Goal: Transaction & Acquisition: Purchase product/service

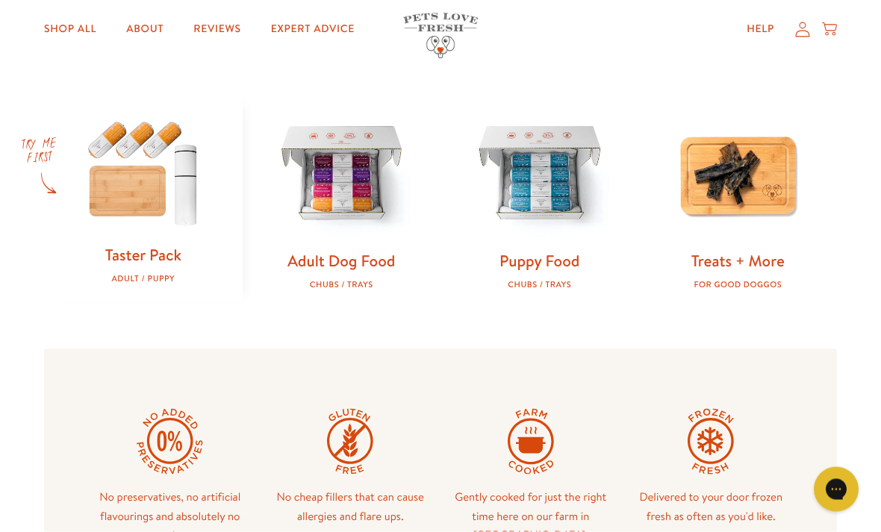
scroll to position [443, 0]
click at [348, 260] on link "Adult Dog Food" at bounding box center [340, 260] width 107 height 22
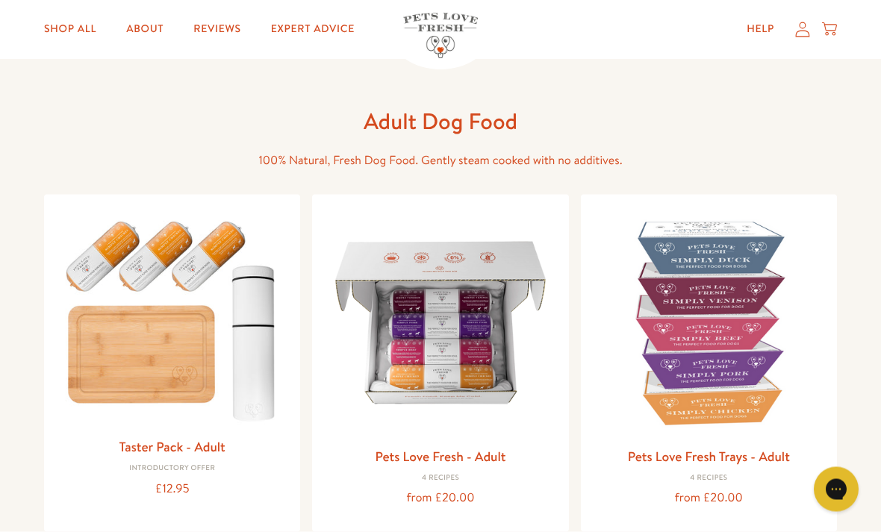
scroll to position [38, 0]
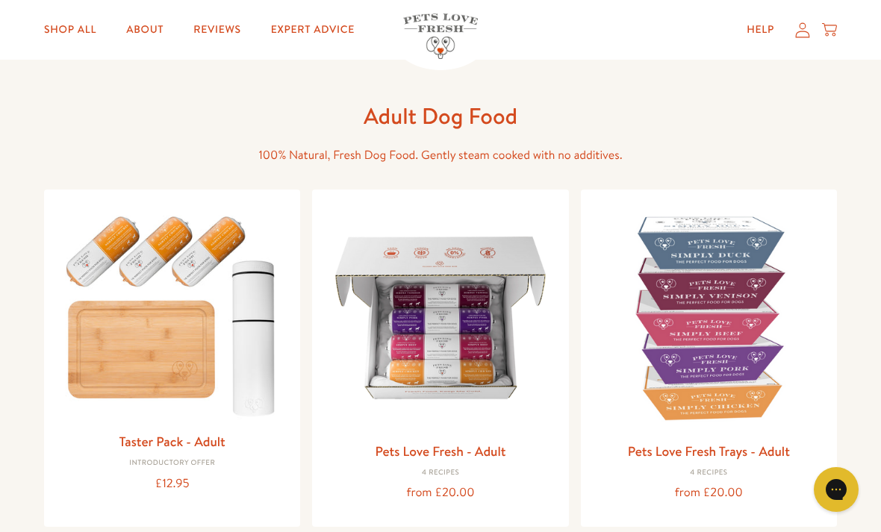
click at [443, 298] on img at bounding box center [440, 317] width 232 height 232
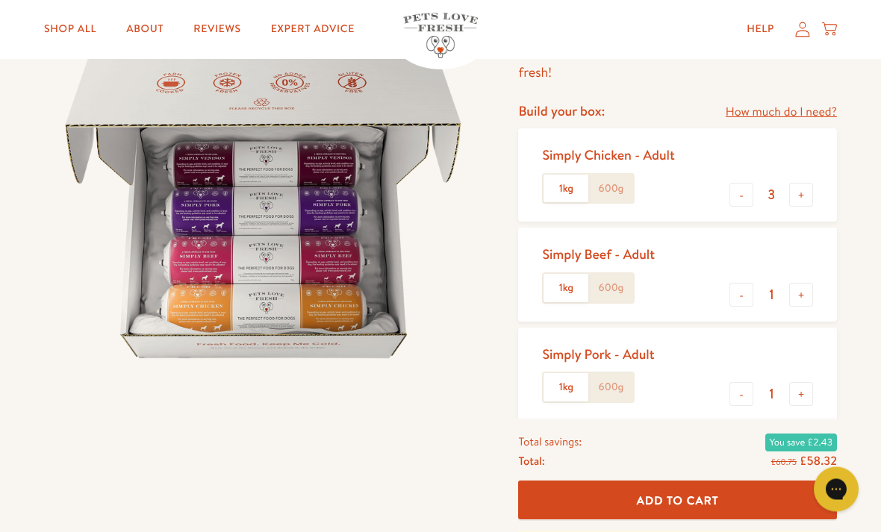
scroll to position [154, 0]
click at [622, 182] on label "600g" at bounding box center [610, 189] width 45 height 28
click at [0, 0] on input "600g" at bounding box center [0, 0] width 0 height 0
click at [607, 292] on label "600g" at bounding box center [610, 287] width 45 height 28
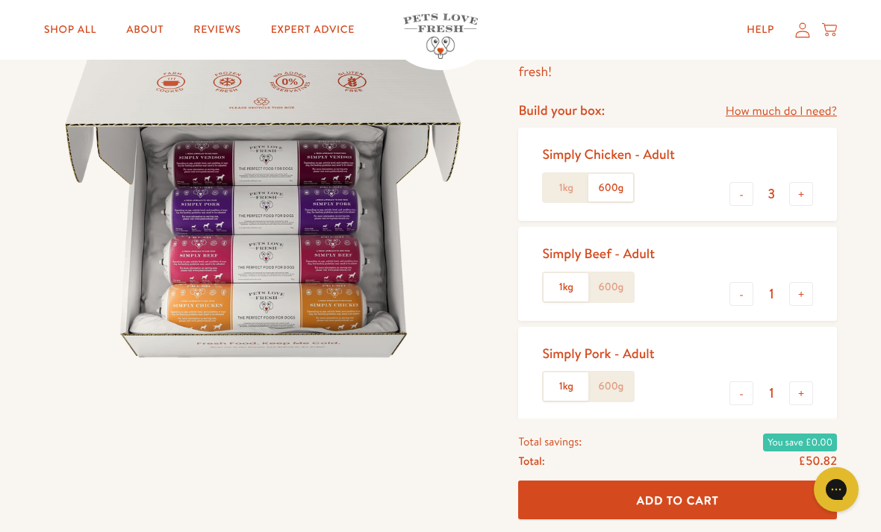
click at [0, 0] on input "600g" at bounding box center [0, 0] width 0 height 0
click at [617, 387] on label "600g" at bounding box center [610, 386] width 45 height 28
click at [0, 0] on input "600g" at bounding box center [0, 0] width 0 height 0
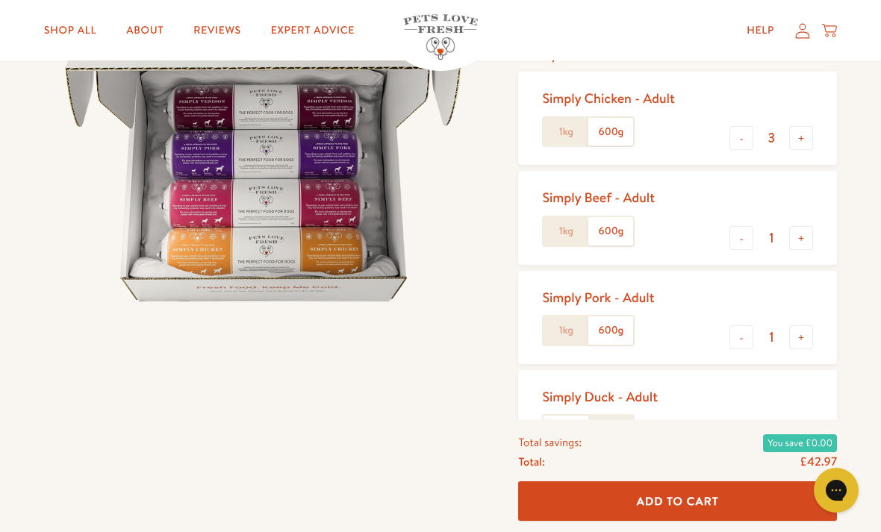
click at [619, 425] on label "600g" at bounding box center [610, 429] width 45 height 28
click at [0, 0] on input "600g" at bounding box center [0, 0] width 0 height 0
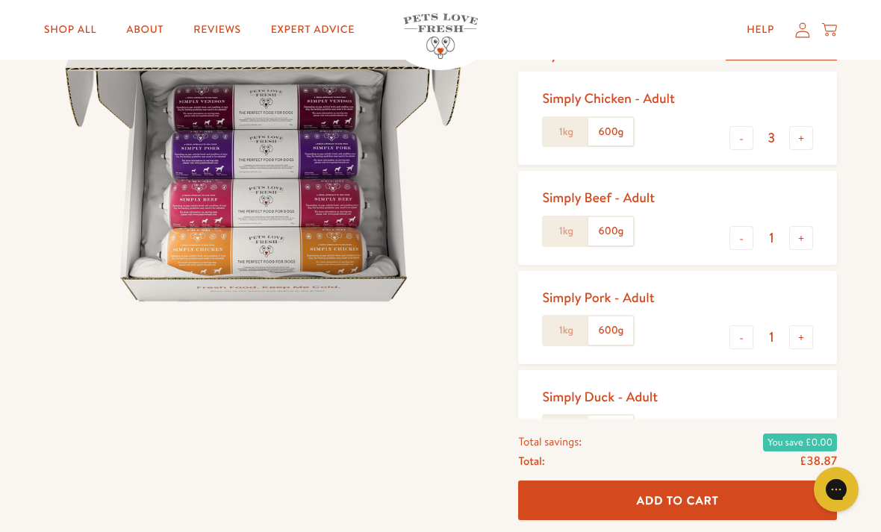
click at [565, 421] on label "1kg" at bounding box center [565, 430] width 45 height 28
click at [0, 0] on input "1kg" at bounding box center [0, 0] width 0 height 0
click at [567, 323] on label "1kg" at bounding box center [565, 330] width 45 height 28
click at [0, 0] on input "1kg" at bounding box center [0, 0] width 0 height 0
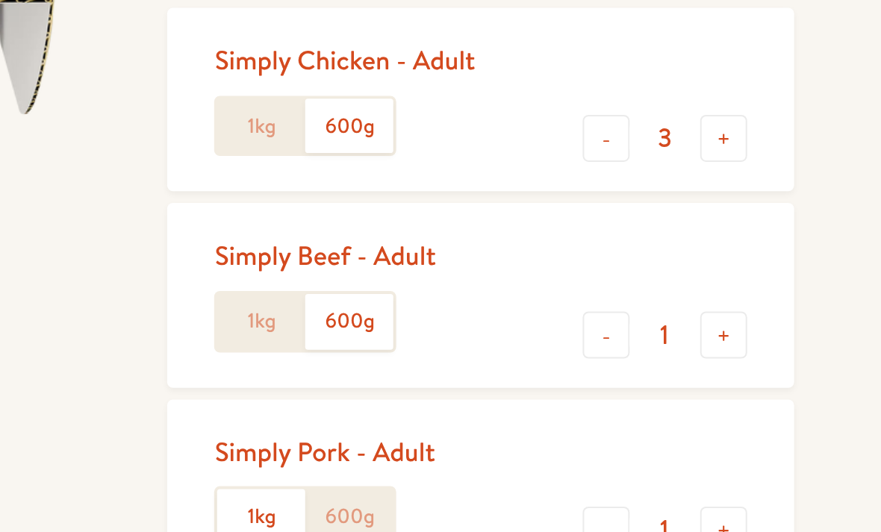
scroll to position [136, 0]
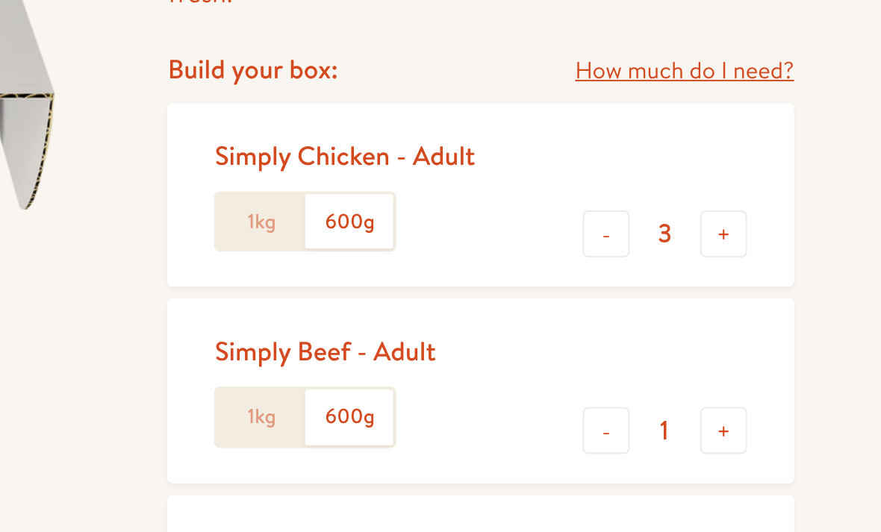
click at [543, 193] on label "1kg" at bounding box center [565, 207] width 45 height 28
click at [0, 0] on input "1kg" at bounding box center [0, 0] width 0 height 0
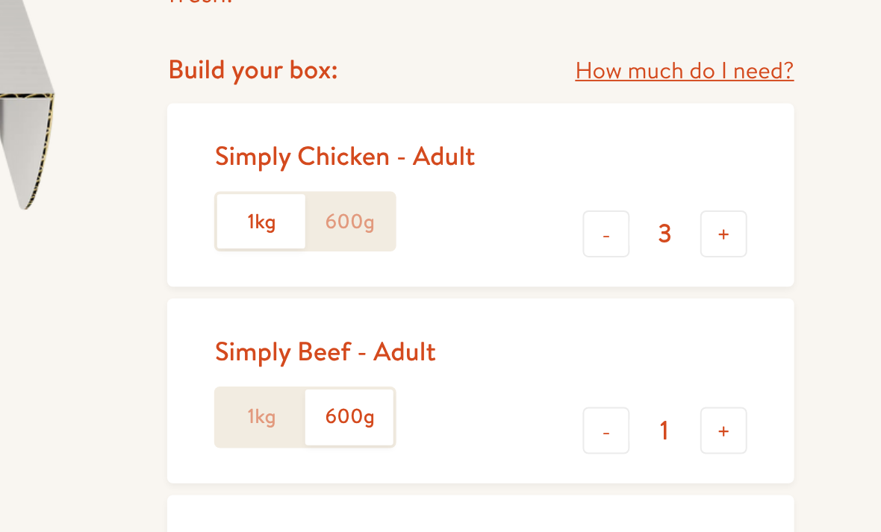
click at [543, 292] on label "1kg" at bounding box center [565, 306] width 45 height 28
click at [0, 0] on input "1kg" at bounding box center [0, 0] width 0 height 0
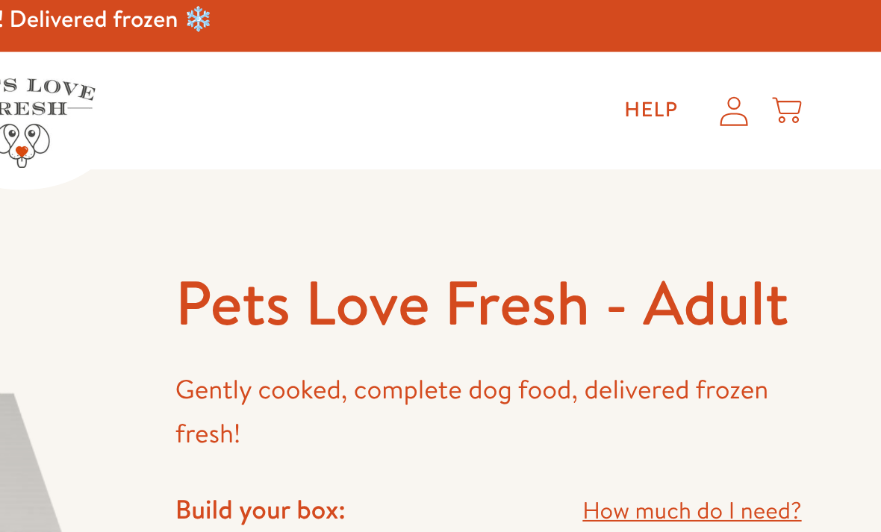
scroll to position [6, 0]
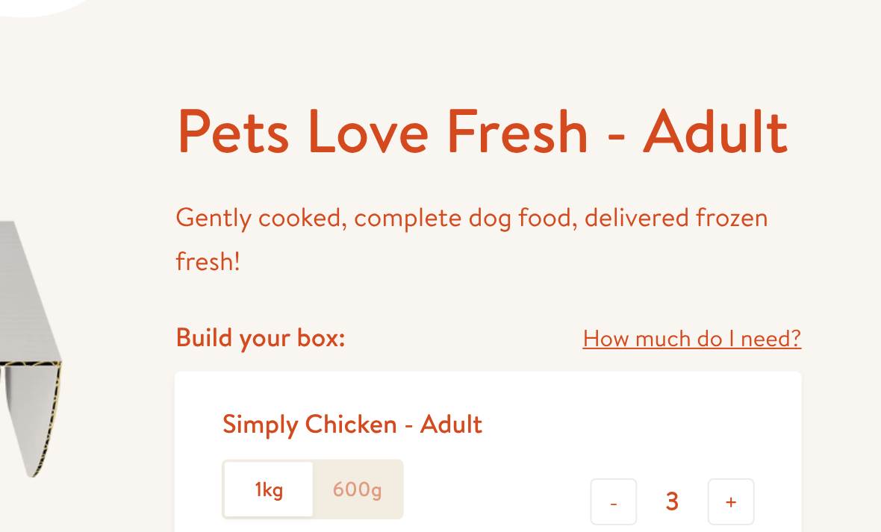
click at [725, 250] on link "How much do I need?" at bounding box center [780, 260] width 111 height 20
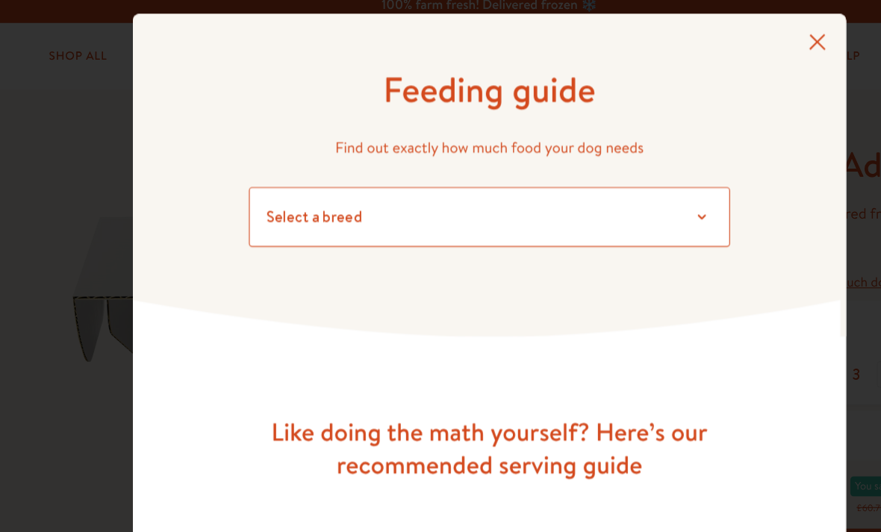
click at [640, 196] on select "Select a breed Affenpinscher Afghan hound Airedale terrier Akita Alaskan Malamu…" at bounding box center [440, 201] width 433 height 54
select select "13"
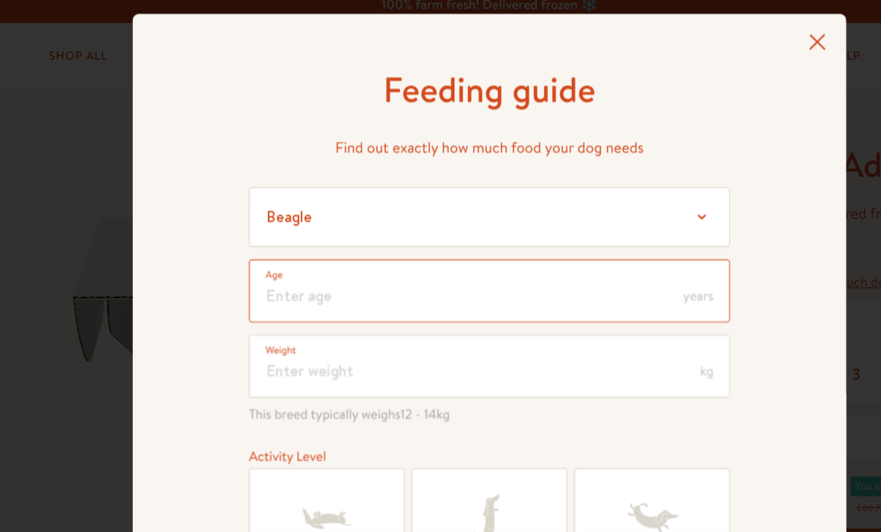
click at [281, 267] on input "number" at bounding box center [440, 267] width 433 height 57
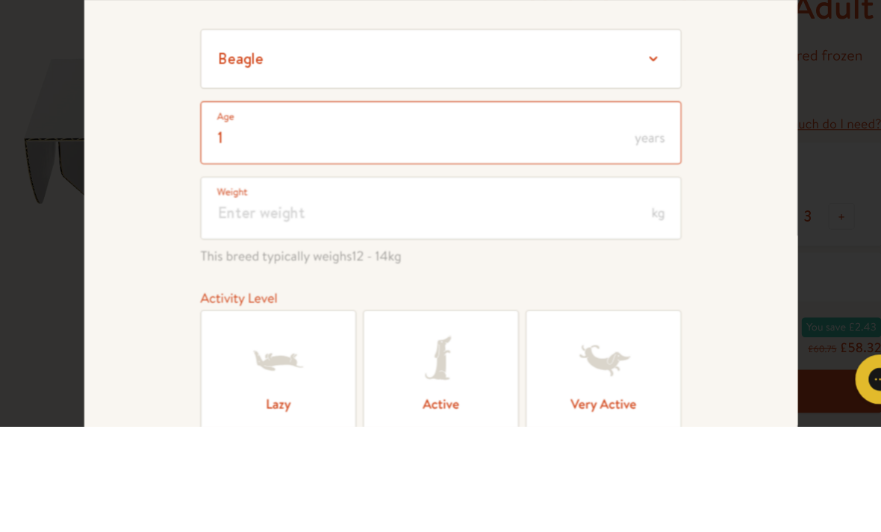
type input "1"
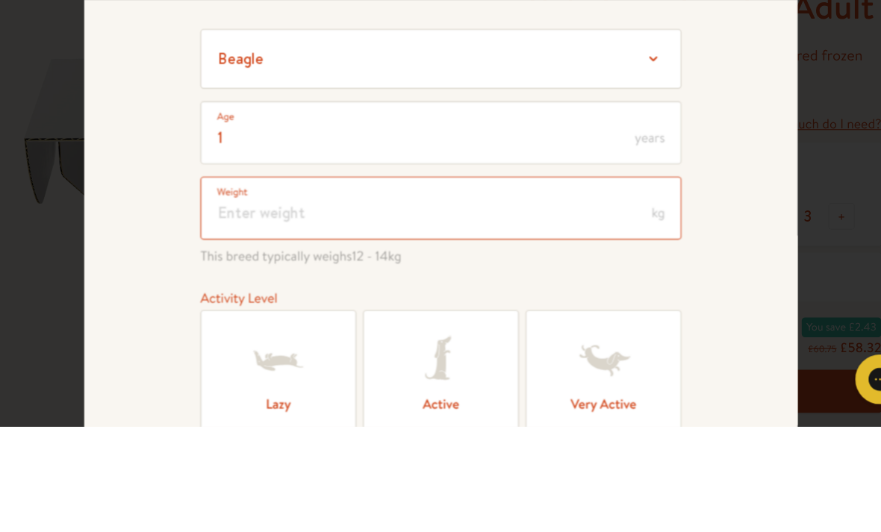
click at [429, 307] on input "number" at bounding box center [440, 335] width 433 height 57
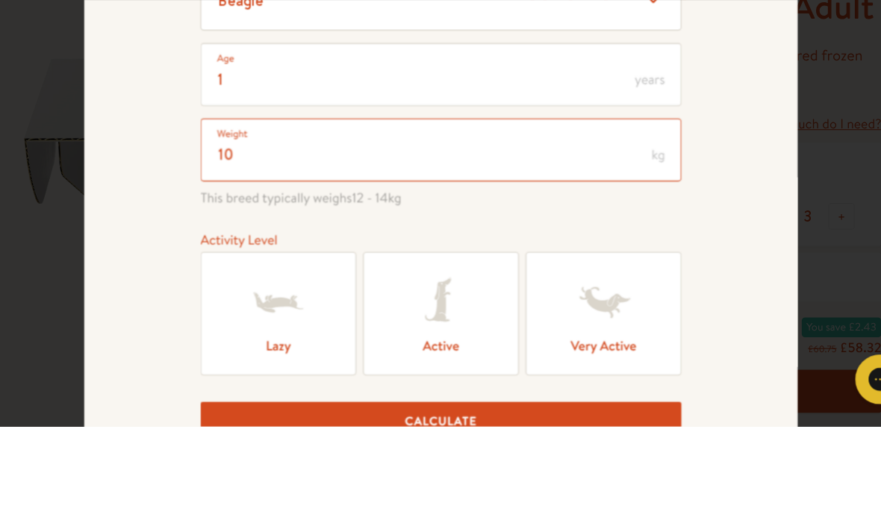
scroll to position [54, 0]
type input "1"
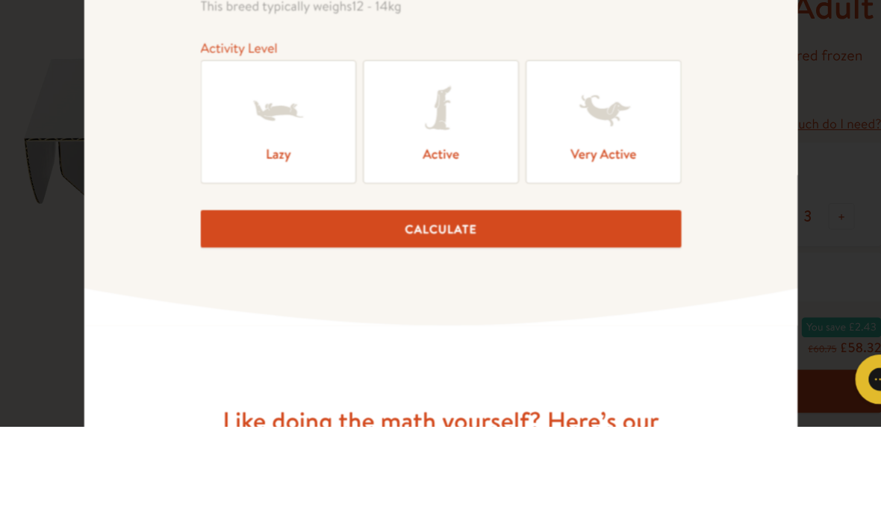
scroll to position [223, 0]
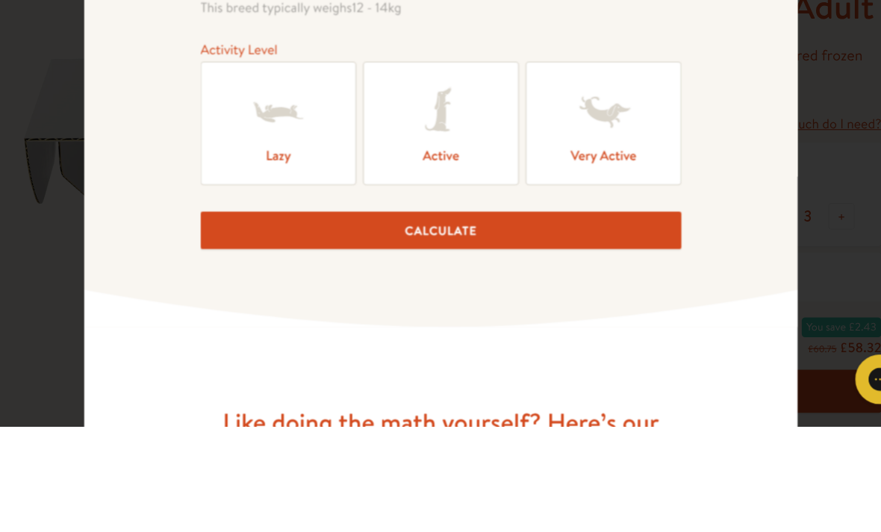
type input "8"
click at [410, 219] on icon at bounding box center [440, 249] width 60 height 60
click at [0, 0] on input "Active" at bounding box center [0, 0] width 0 height 0
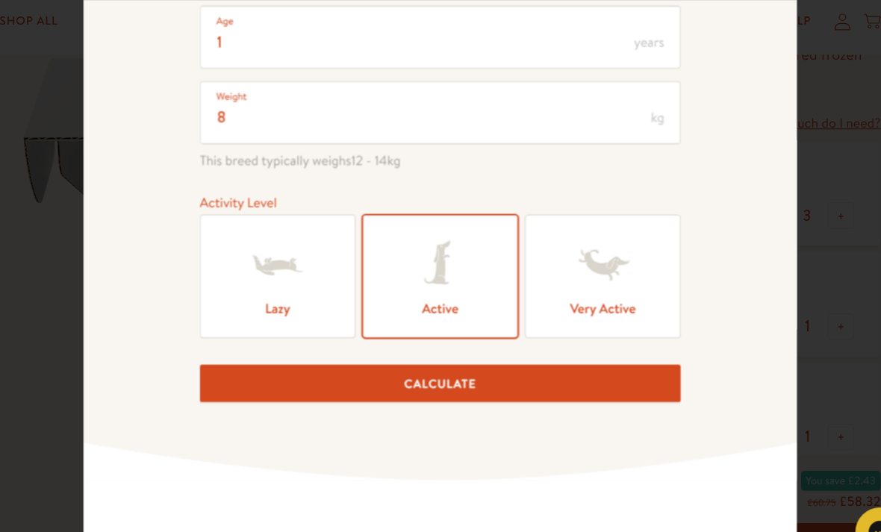
click at [525, 344] on button "Calculate" at bounding box center [440, 356] width 433 height 34
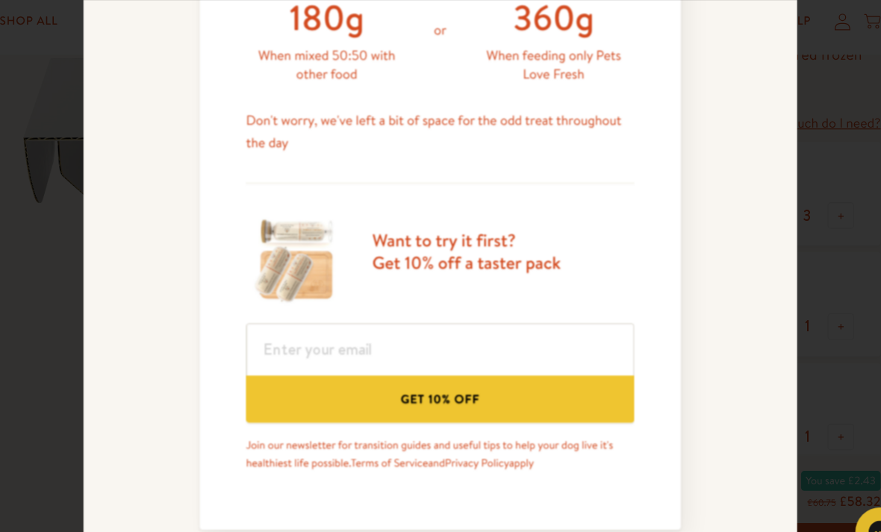
scroll to position [713, 0]
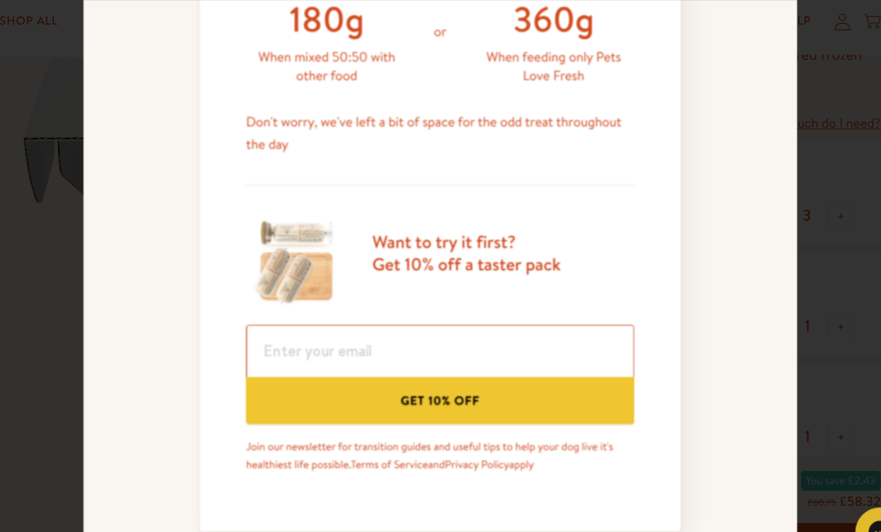
click at [478, 322] on input "email" at bounding box center [440, 326] width 349 height 47
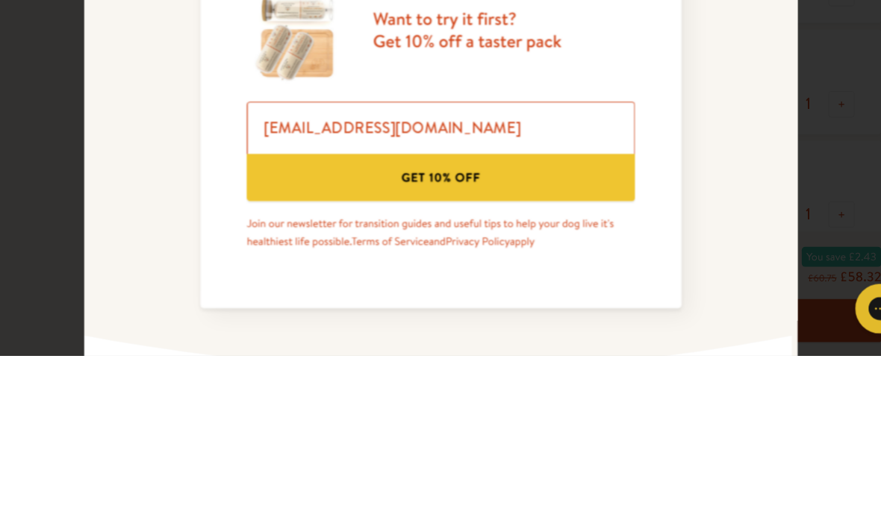
type input "gawk@btinternet.com"
click at [502, 350] on button "Get 10% off" at bounding box center [440, 371] width 349 height 43
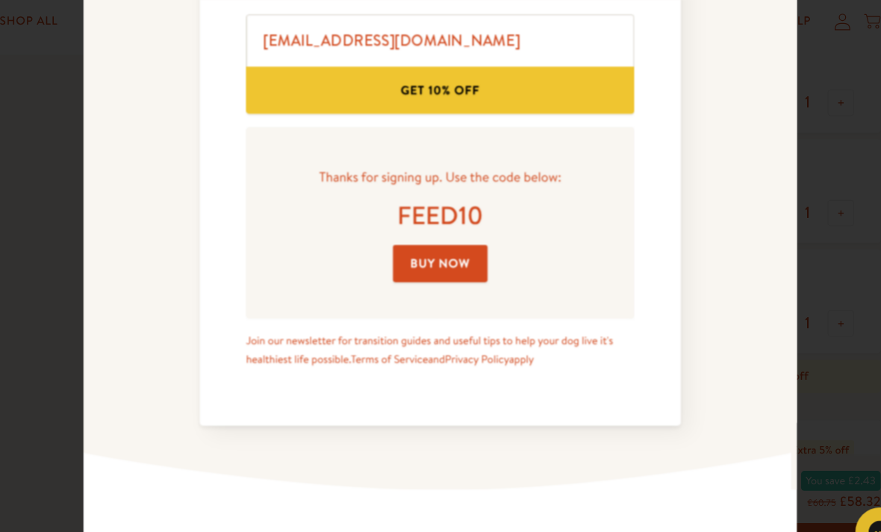
scroll to position [991, 0]
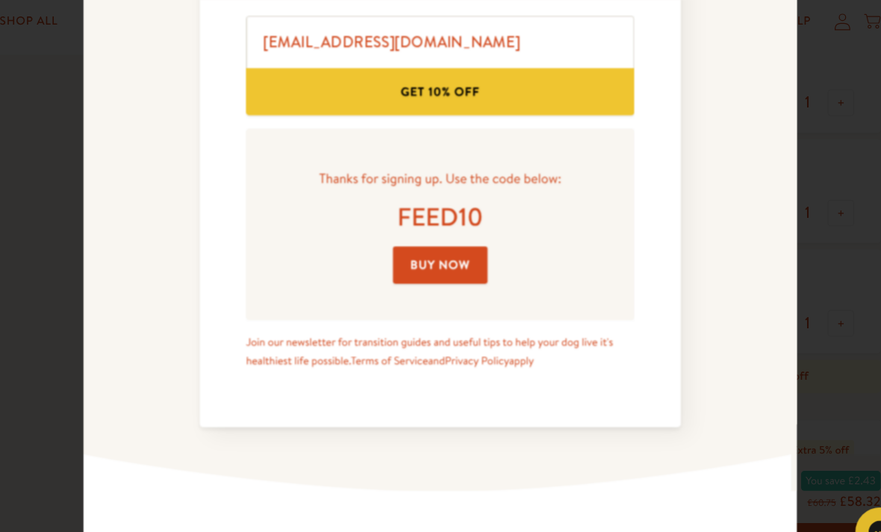
click at [410, 249] on link "Buy Now" at bounding box center [440, 249] width 85 height 34
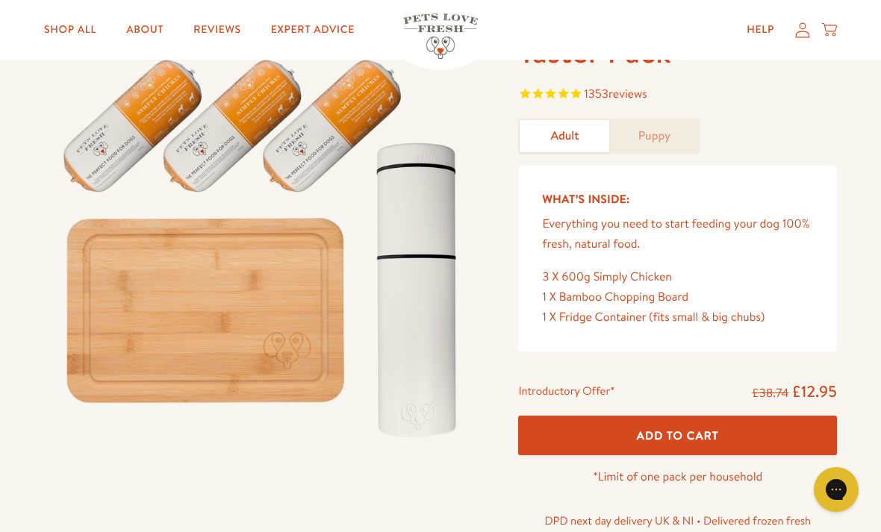
scroll to position [107, 0]
click at [669, 137] on link "Puppy" at bounding box center [654, 137] width 90 height 32
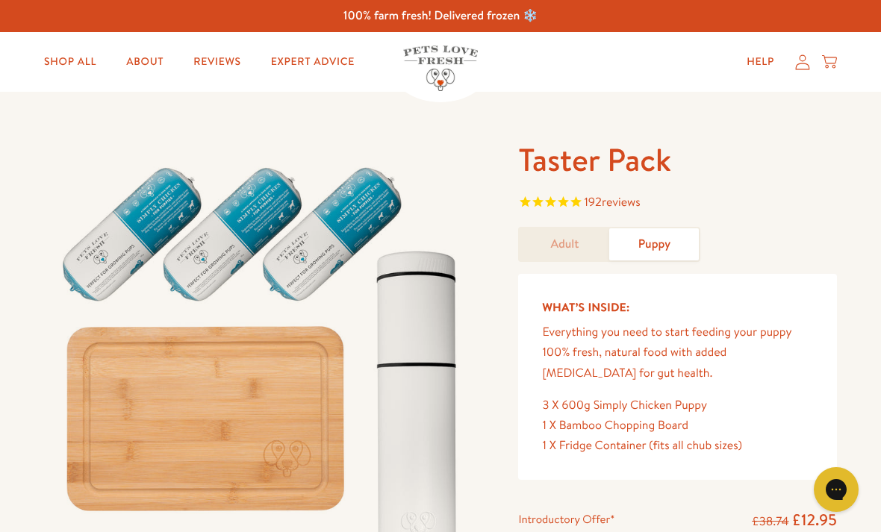
click at [569, 251] on link "Adult" at bounding box center [564, 244] width 90 height 32
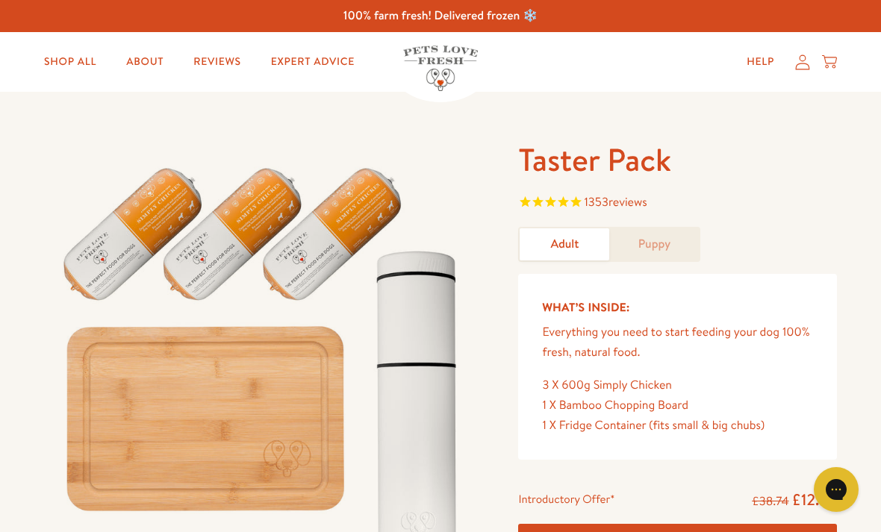
click at [665, 243] on link "Puppy" at bounding box center [654, 244] width 90 height 32
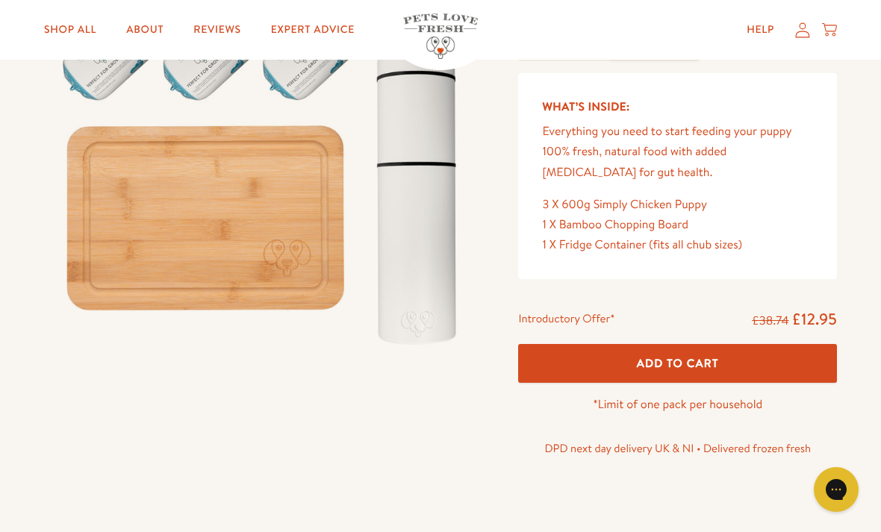
scroll to position [204, 0]
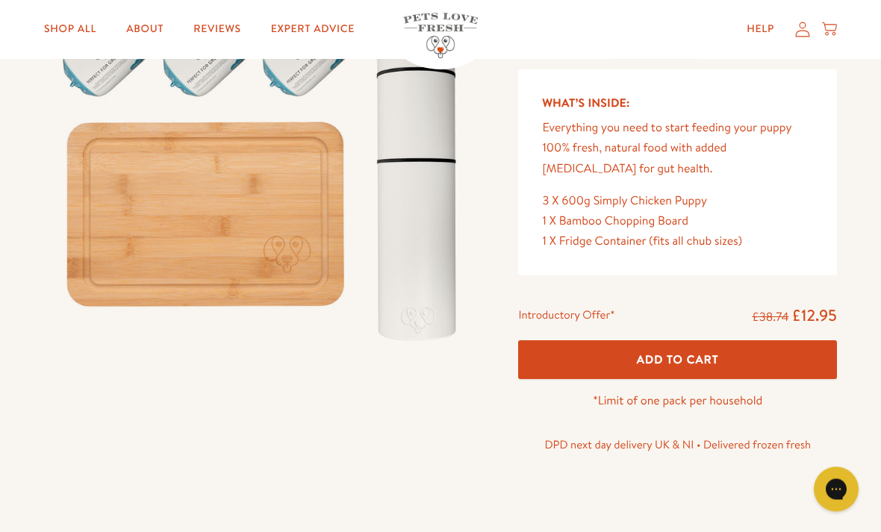
click at [735, 360] on button "Add To Cart" at bounding box center [677, 361] width 319 height 40
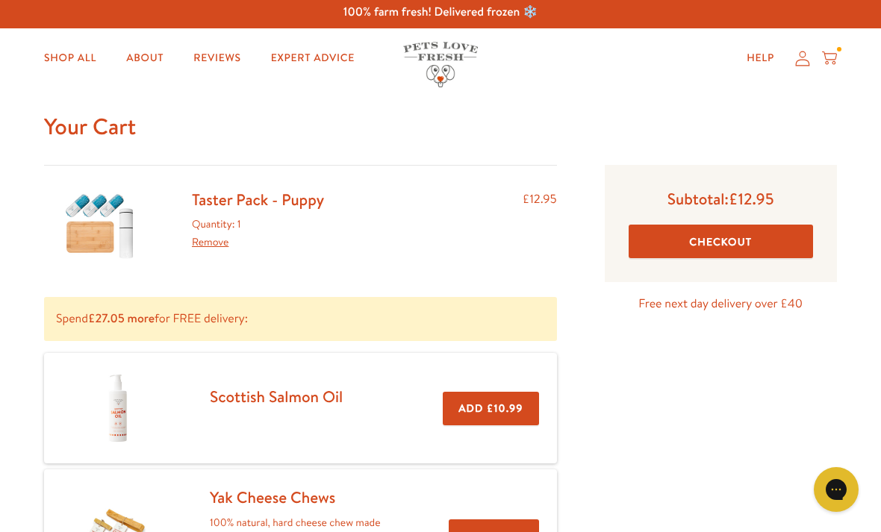
scroll to position [4, 0]
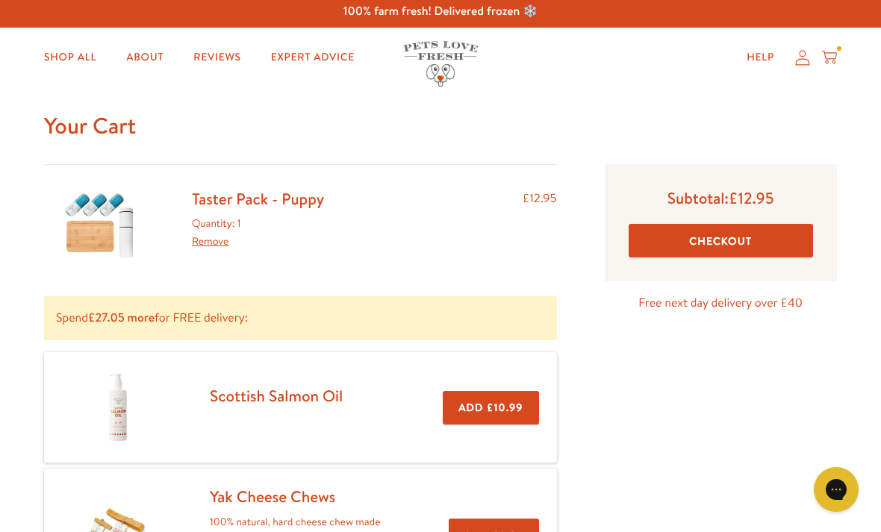
click at [736, 248] on button "Checkout" at bounding box center [720, 241] width 184 height 34
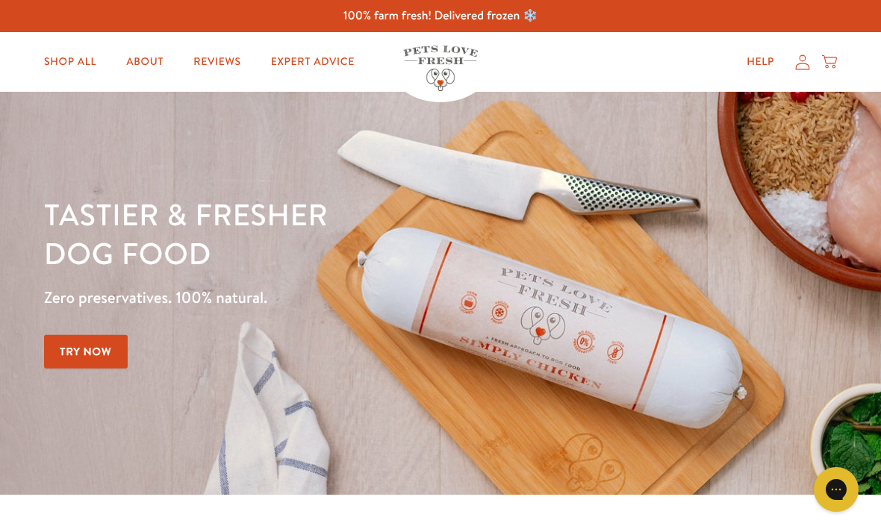
click at [79, 66] on link "Shop All" at bounding box center [70, 62] width 76 height 30
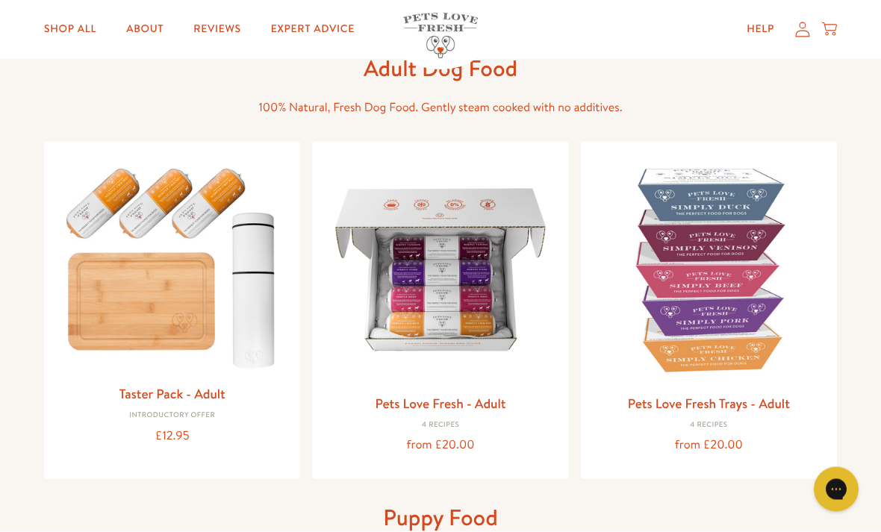
scroll to position [86, 0]
click at [462, 312] on img at bounding box center [440, 270] width 232 height 232
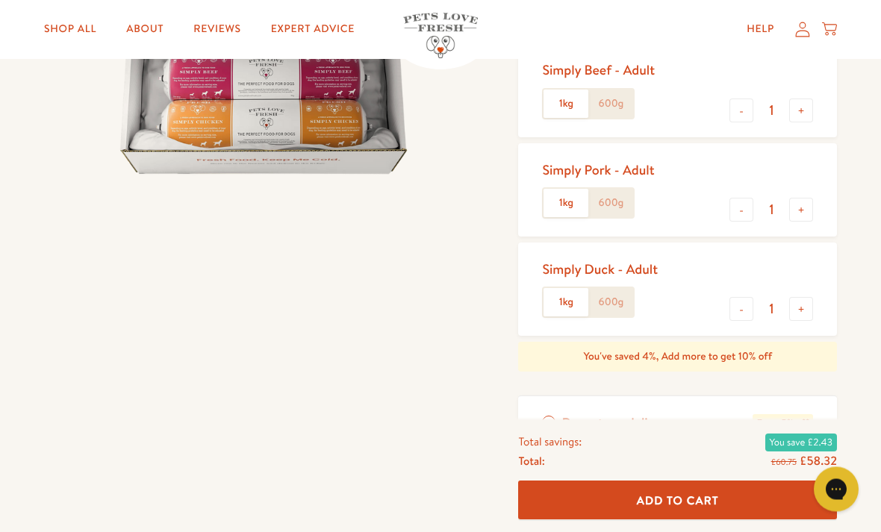
scroll to position [334, 0]
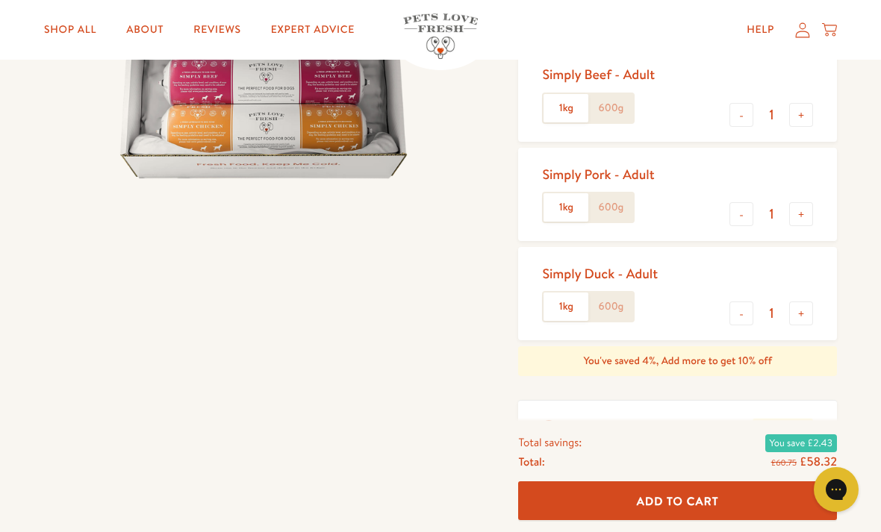
click at [607, 100] on label "600g" at bounding box center [610, 108] width 45 height 28
click at [0, 0] on input "600g" at bounding box center [0, 0] width 0 height 0
click at [616, 201] on label "600g" at bounding box center [610, 207] width 45 height 28
click at [0, 0] on input "600g" at bounding box center [0, 0] width 0 height 0
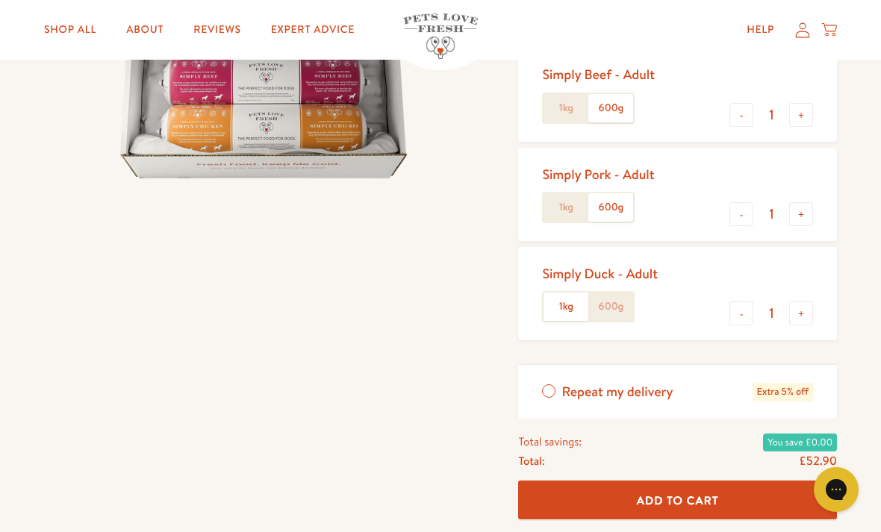
click at [612, 301] on label "600g" at bounding box center [610, 307] width 45 height 28
click at [0, 0] on input "600g" at bounding box center [0, 0] width 0 height 0
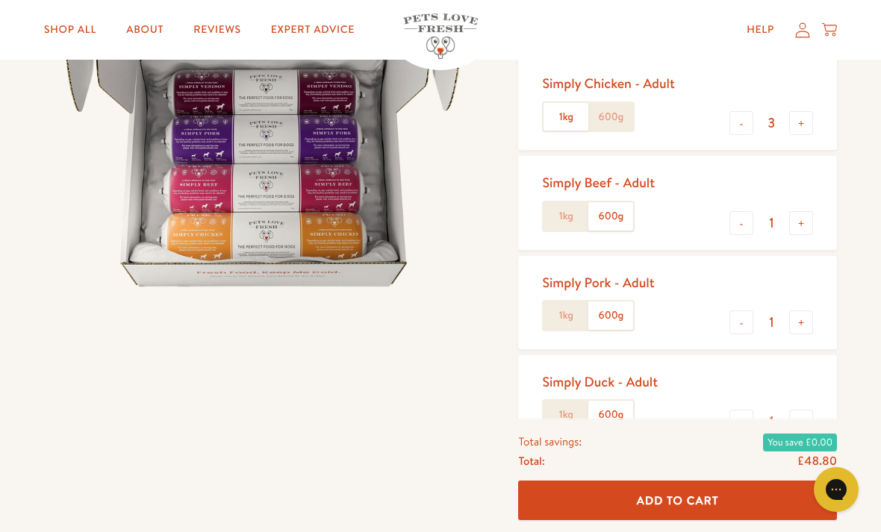
scroll to position [215, 0]
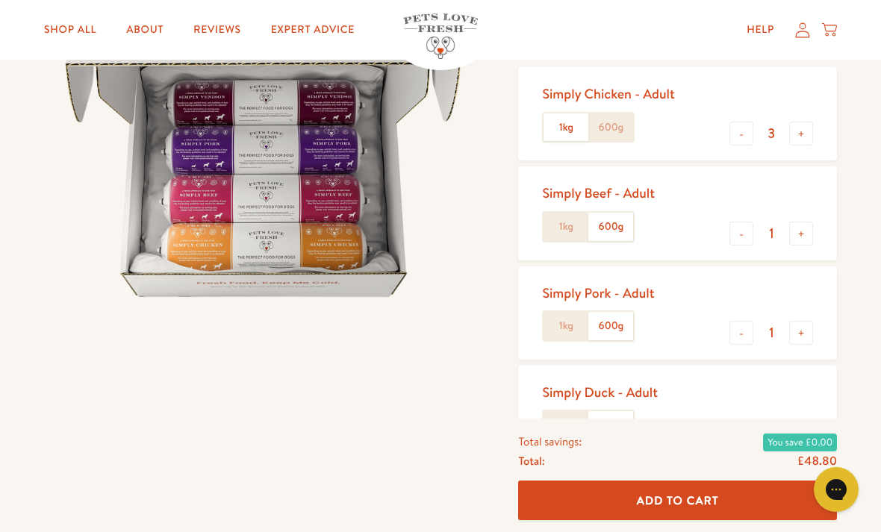
click at [614, 124] on label "600g" at bounding box center [610, 127] width 45 height 28
click at [0, 0] on input "600g" at bounding box center [0, 0] width 0 height 0
click at [796, 133] on button "+" at bounding box center [801, 134] width 24 height 24
click at [570, 119] on label "1kg" at bounding box center [565, 127] width 45 height 28
click at [0, 0] on input "1kg" at bounding box center [0, 0] width 0 height 0
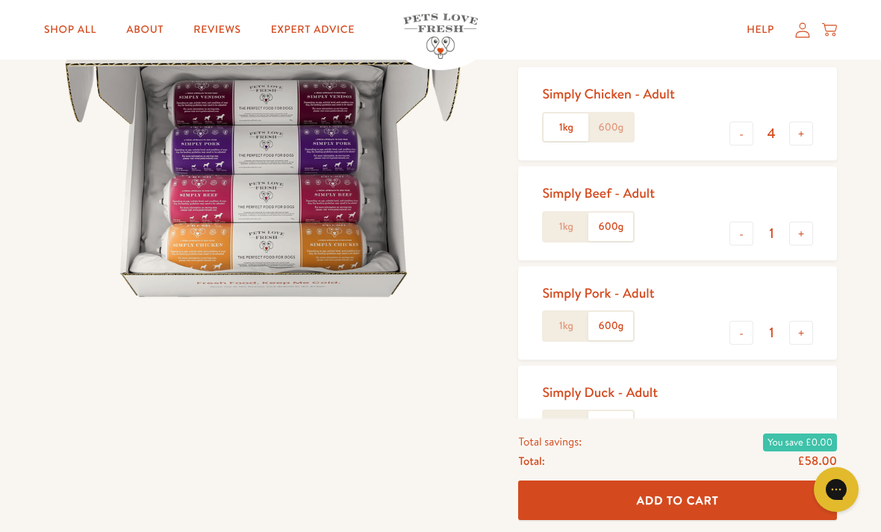
click at [572, 229] on label "1kg" at bounding box center [565, 227] width 45 height 28
click at [0, 0] on input "1kg" at bounding box center [0, 0] width 0 height 0
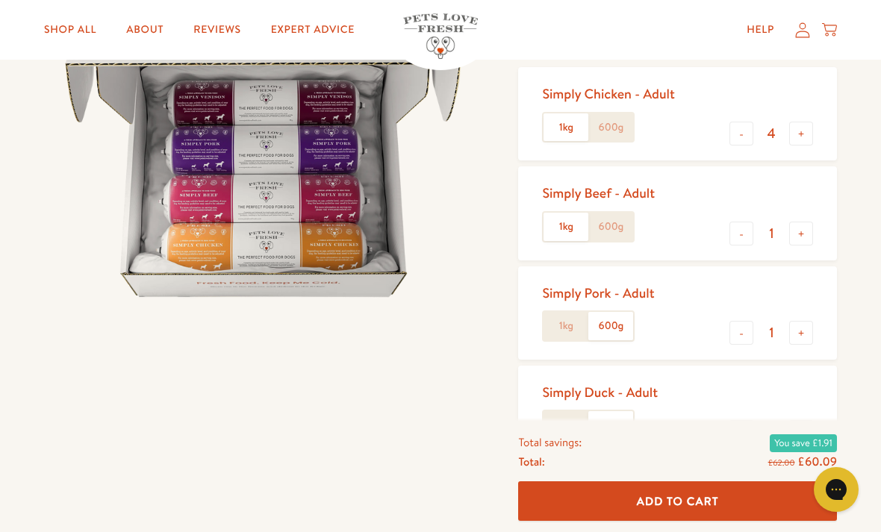
click at [572, 323] on label "1kg" at bounding box center [565, 326] width 45 height 28
click at [0, 0] on input "1kg" at bounding box center [0, 0] width 0 height 0
click at [565, 431] on label "1kg" at bounding box center [565, 425] width 45 height 28
click at [0, 0] on input "1kg" at bounding box center [0, 0] width 0 height 0
click at [736, 134] on button "-" at bounding box center [741, 134] width 24 height 24
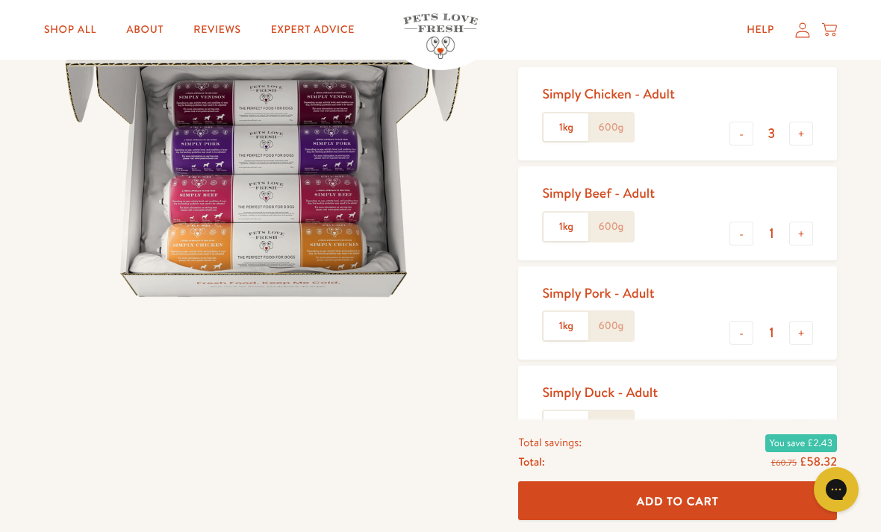
click at [734, 141] on button "-" at bounding box center [741, 134] width 24 height 24
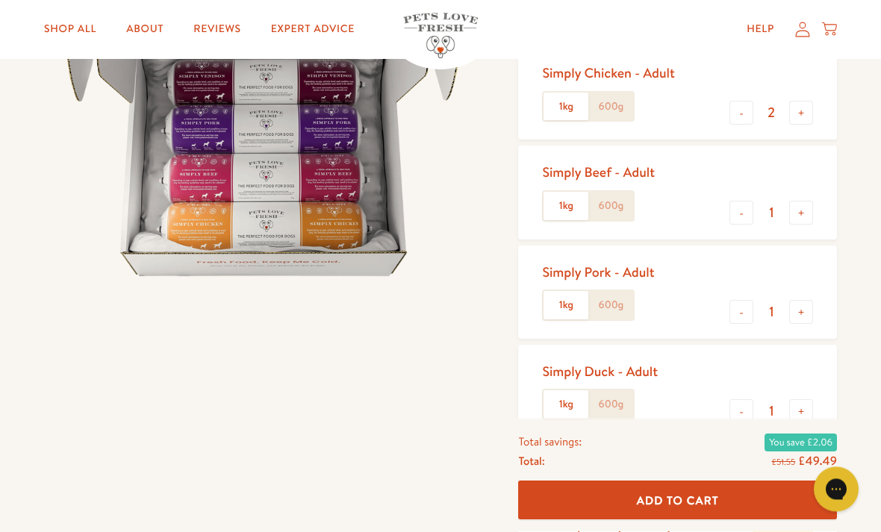
scroll to position [237, 0]
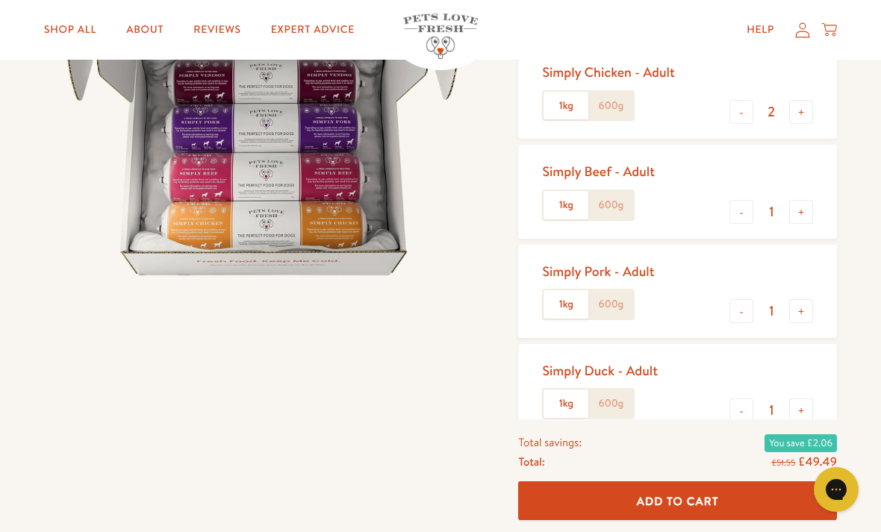
click at [748, 109] on button "-" at bounding box center [741, 112] width 24 height 24
type input "1"
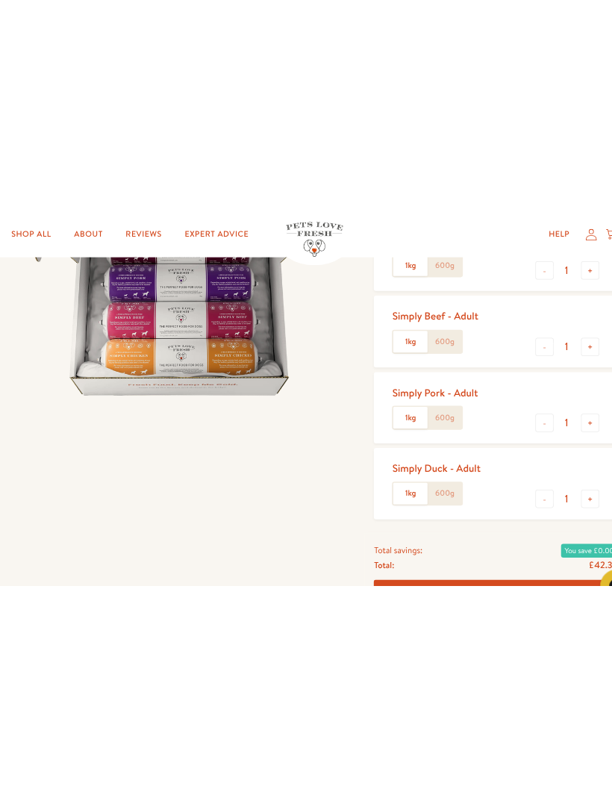
scroll to position [0, 0]
